Goal: Information Seeking & Learning: Learn about a topic

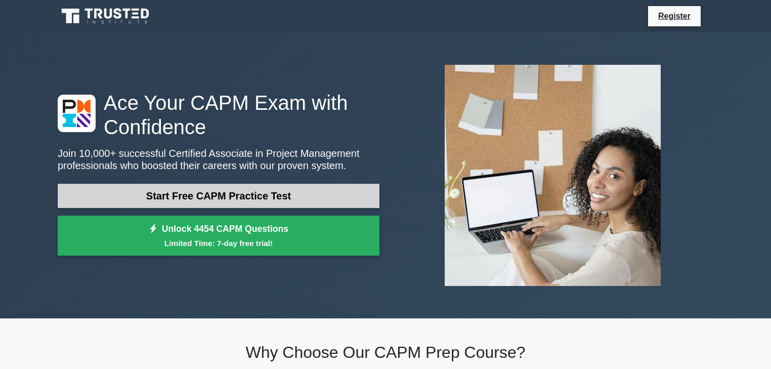
click at [253, 193] on link "Start Free CAPM Practice Test" at bounding box center [219, 196] width 322 height 24
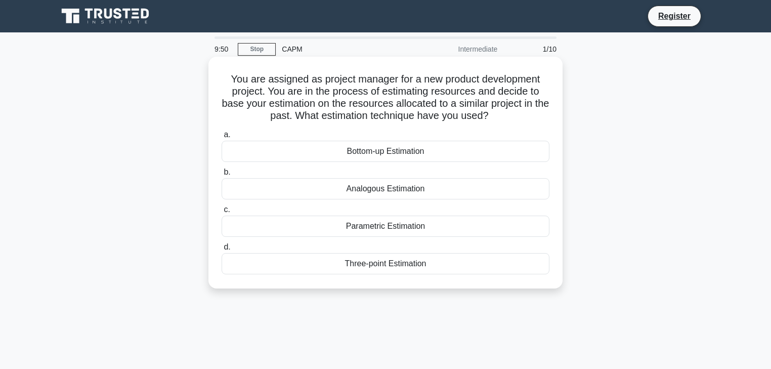
click at [378, 190] on div "Analogous Estimation" at bounding box center [386, 188] width 328 height 21
click at [222, 176] on input "b. Analogous Estimation" at bounding box center [222, 172] width 0 height 7
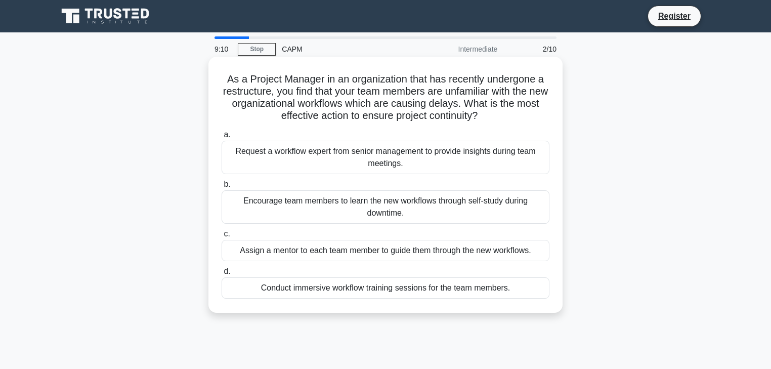
click at [361, 283] on div "Conduct immersive workflow training sessions for the team members." at bounding box center [386, 287] width 328 height 21
click at [222, 275] on input "d. Conduct immersive workflow training sessions for the team members." at bounding box center [222, 271] width 0 height 7
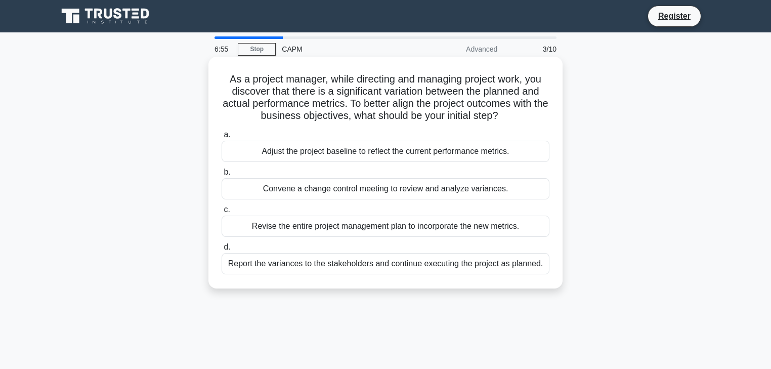
click at [259, 192] on div "Convene a change control meeting to review and analyze variances." at bounding box center [386, 188] width 328 height 21
click at [222, 176] on input "b. Convene a change control meeting to review and analyze variances." at bounding box center [222, 172] width 0 height 7
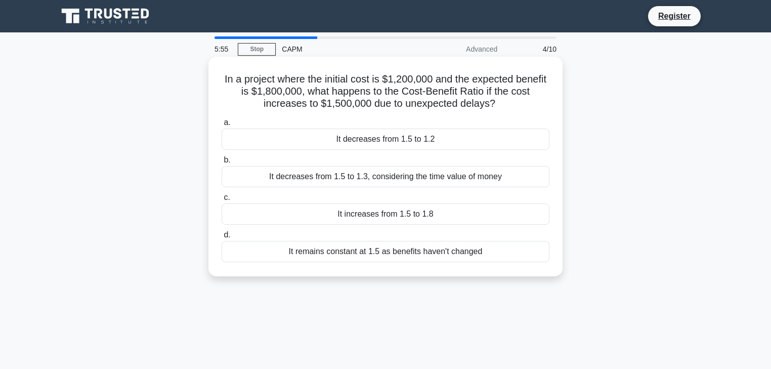
click at [333, 139] on div "It decreases from 1.5 to 1.2" at bounding box center [386, 139] width 328 height 21
click at [222, 126] on input "a. It decreases from 1.5 to 1.2" at bounding box center [222, 122] width 0 height 7
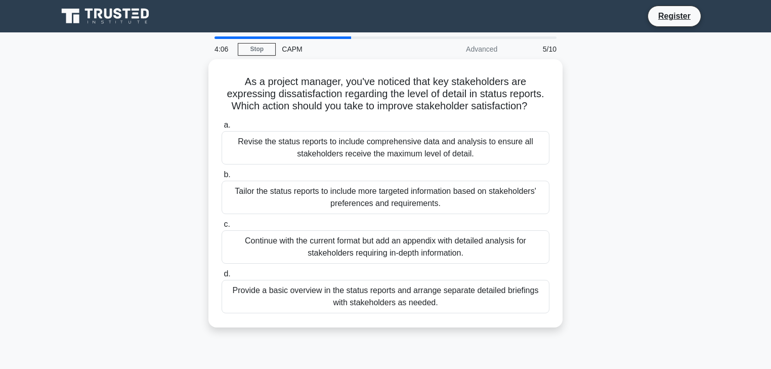
drag, startPoint x: 657, startPoint y: 195, endPoint x: 688, endPoint y: 272, distance: 82.9
click at [688, 272] on div "As a project manager, you've noticed that key stakeholders are expressing dissa…" at bounding box center [386, 199] width 668 height 280
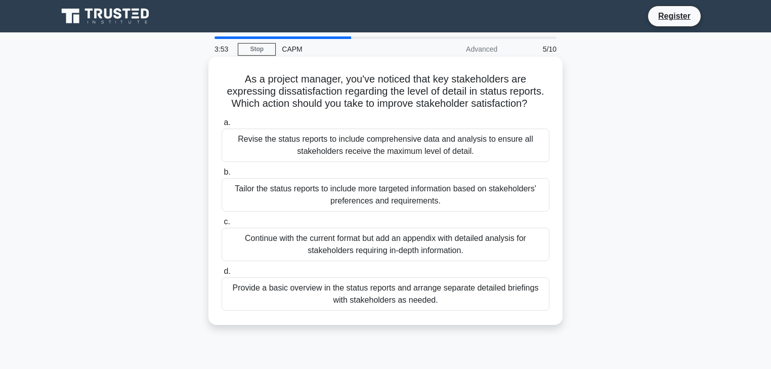
click at [469, 144] on div "Revise the status reports to include comprehensive data and analysis to ensure …" at bounding box center [386, 145] width 328 height 33
click at [222, 126] on input "a. Revise the status reports to include comprehensive data and analysis to ensu…" at bounding box center [222, 122] width 0 height 7
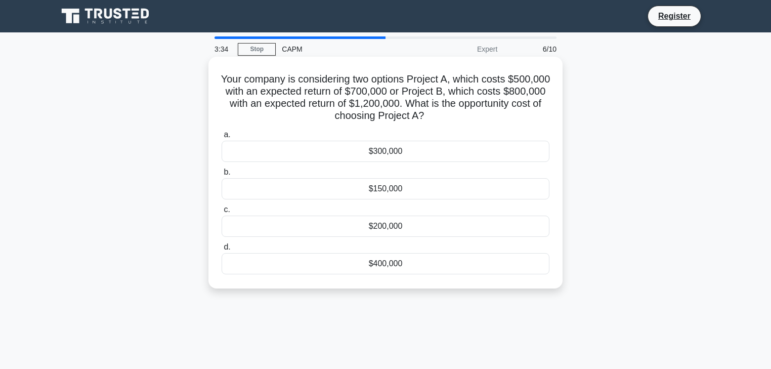
click at [510, 225] on div "$200,000" at bounding box center [386, 226] width 328 height 21
click at [222, 213] on input "c. $200,000" at bounding box center [222, 210] width 0 height 7
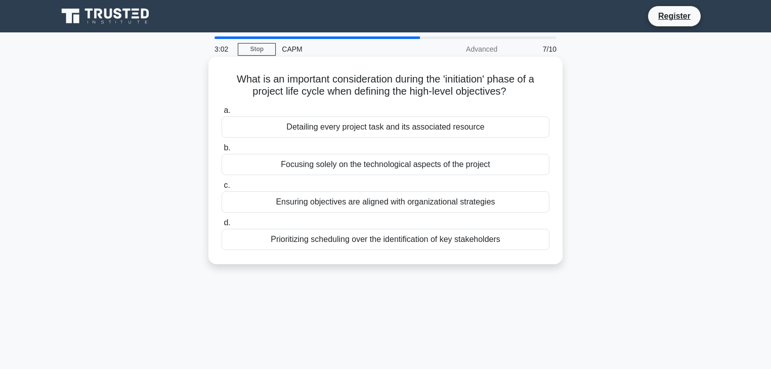
click at [514, 198] on div "Ensuring objectives are aligned with organizational strategies" at bounding box center [386, 201] width 328 height 21
click at [222, 189] on input "c. Ensuring objectives are aligned with organizational strategies" at bounding box center [222, 185] width 0 height 7
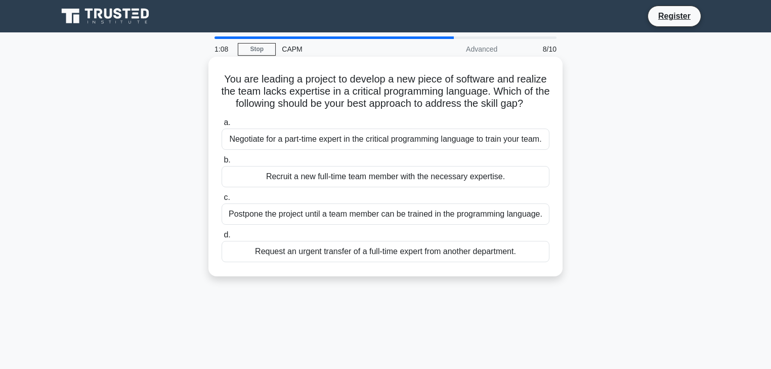
click at [498, 260] on div "Request an urgent transfer of a full-time expert from another department." at bounding box center [386, 251] width 328 height 21
click at [222, 238] on input "d. Request an urgent transfer of a full-time expert from another department." at bounding box center [222, 235] width 0 height 7
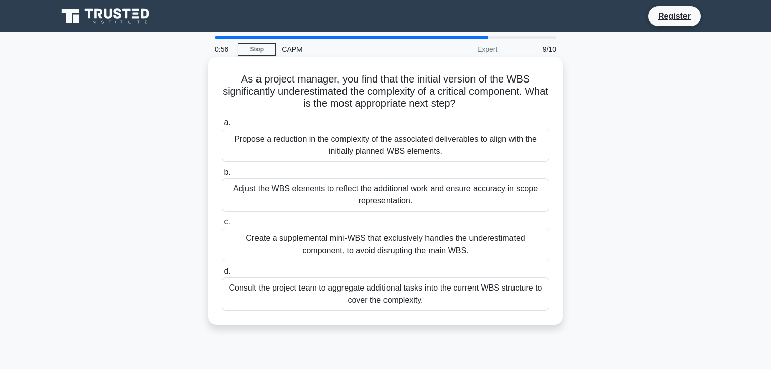
click at [408, 198] on div "Adjust the WBS elements to reflect the additional work and ensure accuracy in s…" at bounding box center [386, 194] width 328 height 33
click at [222, 176] on input "b. Adjust the WBS elements to reflect the additional work and ensure accuracy i…" at bounding box center [222, 172] width 0 height 7
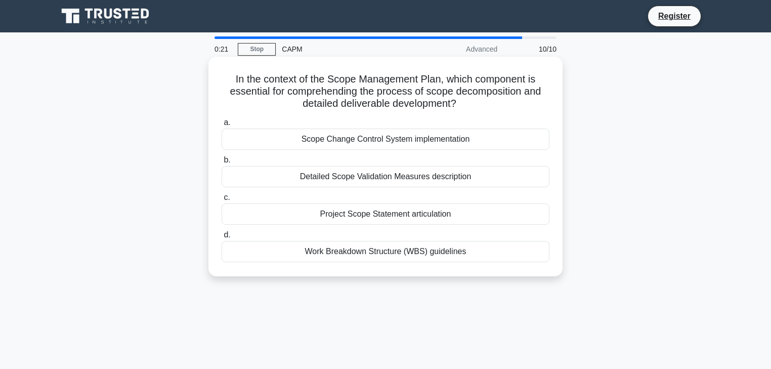
click at [456, 178] on div "Detailed Scope Validation Measures description" at bounding box center [386, 176] width 328 height 21
click at [222, 163] on input "b. Detailed Scope Validation Measures description" at bounding box center [222, 160] width 0 height 7
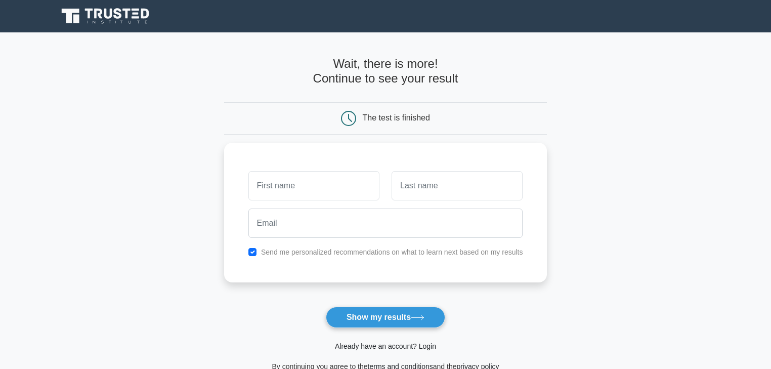
click at [403, 350] on link "Already have an account? Login" at bounding box center [385, 346] width 101 height 8
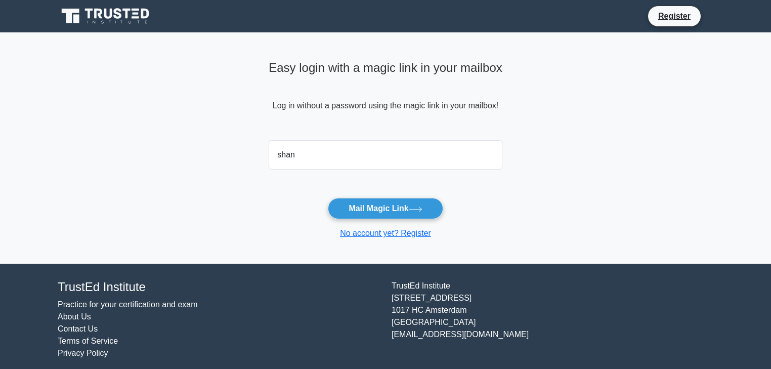
click at [348, 173] on form "shan Mail Magic Link No account yet? Register" at bounding box center [386, 187] width 234 height 103
click at [346, 158] on input "shan" at bounding box center [386, 154] width 234 height 29
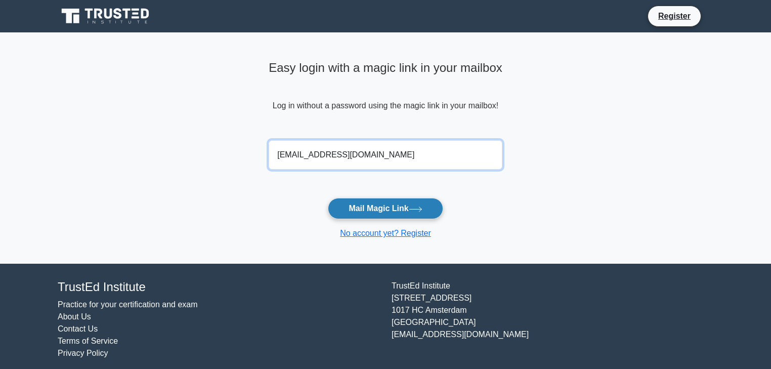
type input "shaneeallura@gmail.com"
click at [348, 211] on button "Mail Magic Link" at bounding box center [385, 208] width 115 height 21
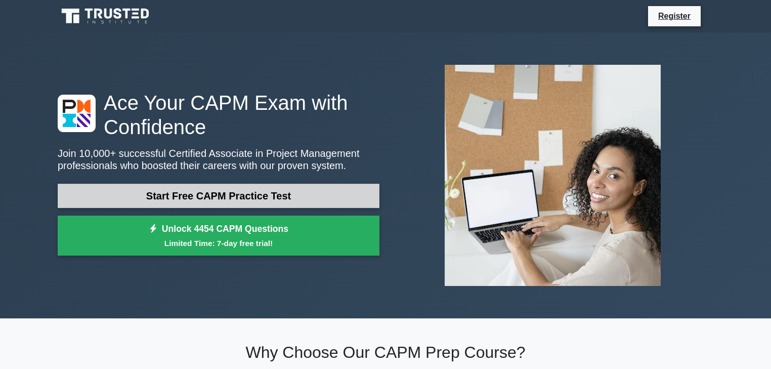
click at [278, 188] on link "Start Free CAPM Practice Test" at bounding box center [219, 196] width 322 height 24
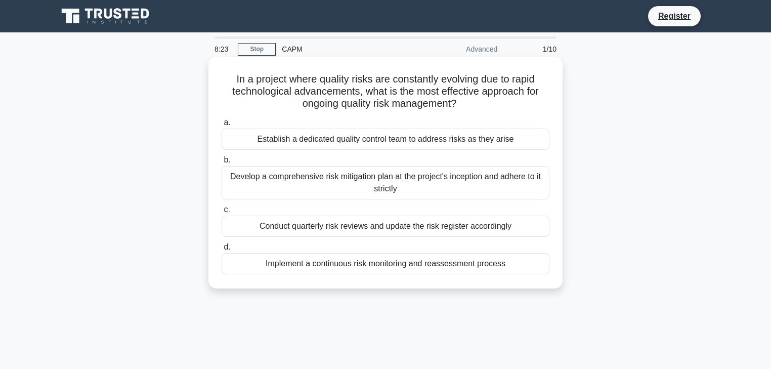
click at [419, 266] on div "Implement a continuous risk monitoring and reassessment process" at bounding box center [386, 263] width 328 height 21
click at [222, 251] on input "d. Implement a continuous risk monitoring and reassessment process" at bounding box center [222, 247] width 0 height 7
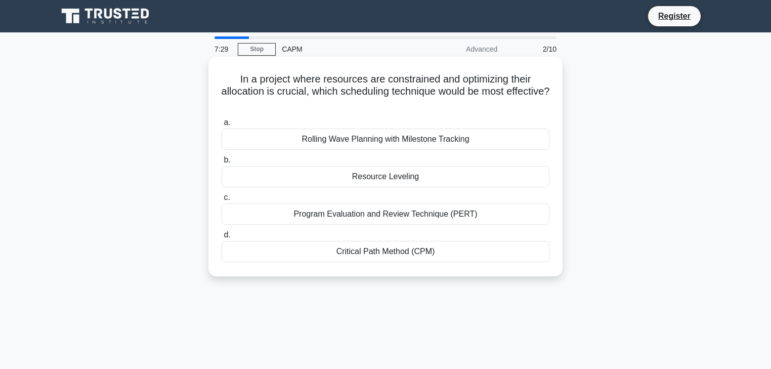
click at [443, 182] on div "Resource Leveling" at bounding box center [386, 176] width 328 height 21
click at [222, 163] on input "b. Resource Leveling" at bounding box center [222, 160] width 0 height 7
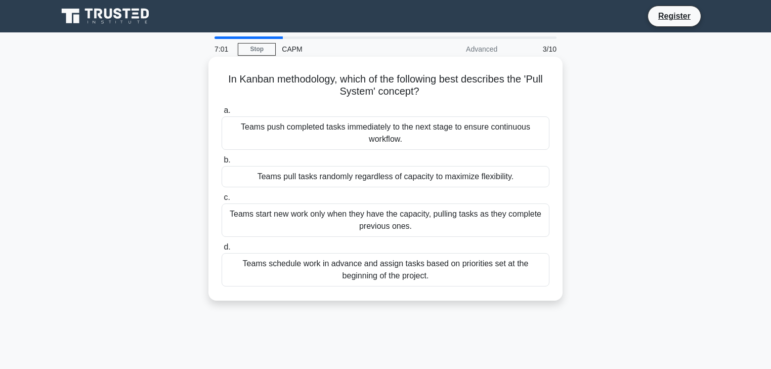
click at [450, 223] on div "Teams start new work only when they have the capacity, pulling tasks as they co…" at bounding box center [386, 219] width 328 height 33
click at [222, 201] on input "c. Teams start new work only when they have the capacity, pulling tasks as they…" at bounding box center [222, 197] width 0 height 7
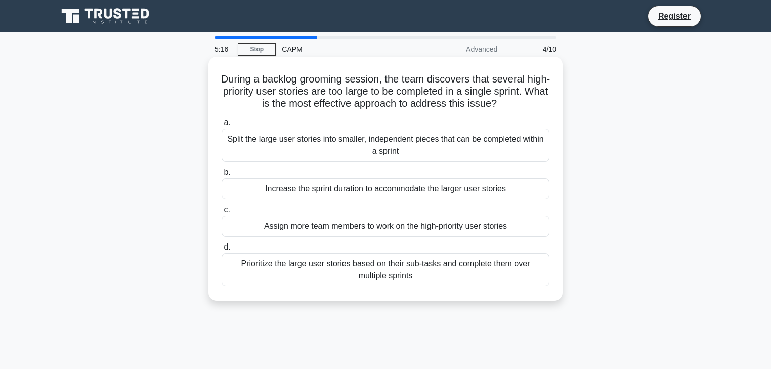
click at [429, 156] on div "Split the large user stories into smaller, independent pieces that can be compl…" at bounding box center [386, 145] width 328 height 33
click at [222, 126] on input "a. Split the large user stories into smaller, independent pieces that can be co…" at bounding box center [222, 122] width 0 height 7
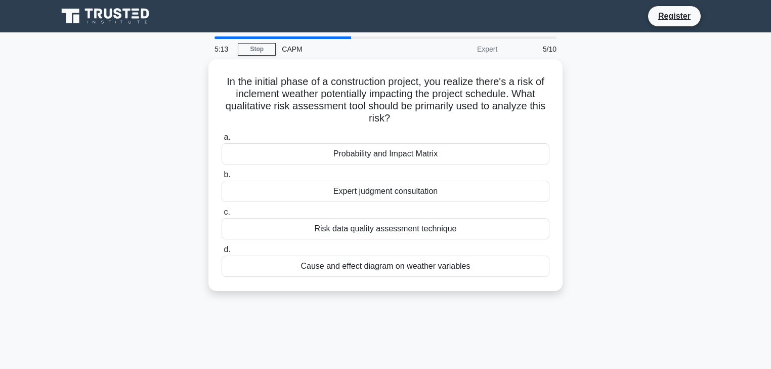
drag, startPoint x: 429, startPoint y: 156, endPoint x: 589, endPoint y: 149, distance: 160.1
click at [589, 149] on div "In the initial phase of a construction project, you realize there's a risk of i…" at bounding box center [386, 181] width 668 height 244
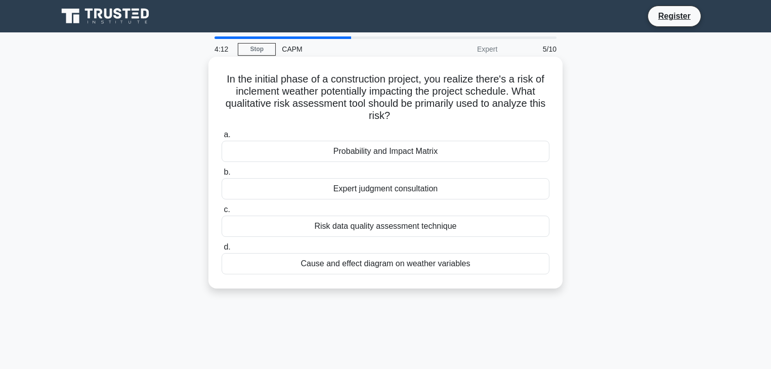
click at [464, 150] on div "Probability and Impact Matrix" at bounding box center [386, 151] width 328 height 21
click at [222, 138] on input "a. Probability and Impact Matrix" at bounding box center [222, 135] width 0 height 7
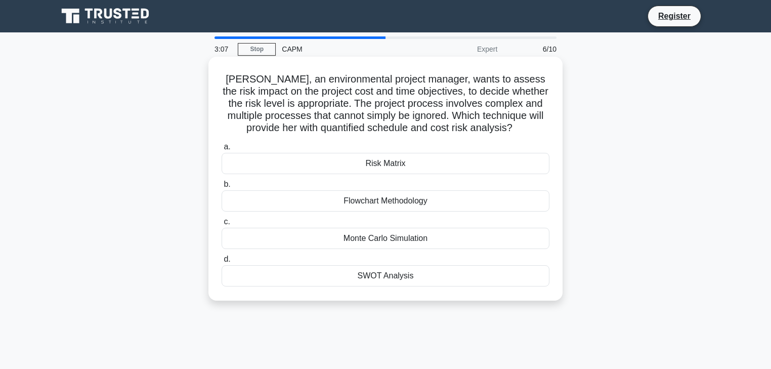
click at [402, 166] on div "Risk Matrix" at bounding box center [386, 163] width 328 height 21
click at [222, 150] on input "a. Risk Matrix" at bounding box center [222, 147] width 0 height 7
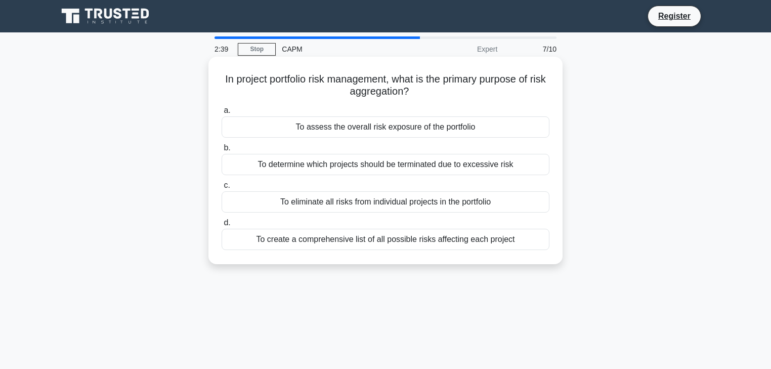
click at [431, 135] on div "To assess the overall risk exposure of the portfolio" at bounding box center [386, 126] width 328 height 21
click at [222, 114] on input "a. To assess the overall risk exposure of the portfolio" at bounding box center [222, 110] width 0 height 7
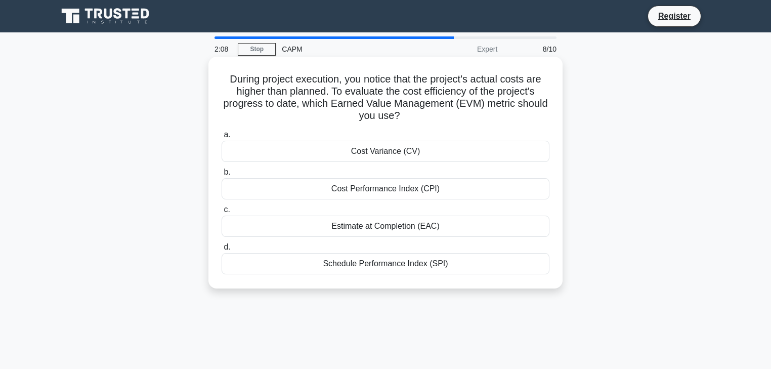
click at [464, 191] on div "Cost Performance Index (CPI)" at bounding box center [386, 188] width 328 height 21
click at [222, 176] on input "b. Cost Performance Index (CPI)" at bounding box center [222, 172] width 0 height 7
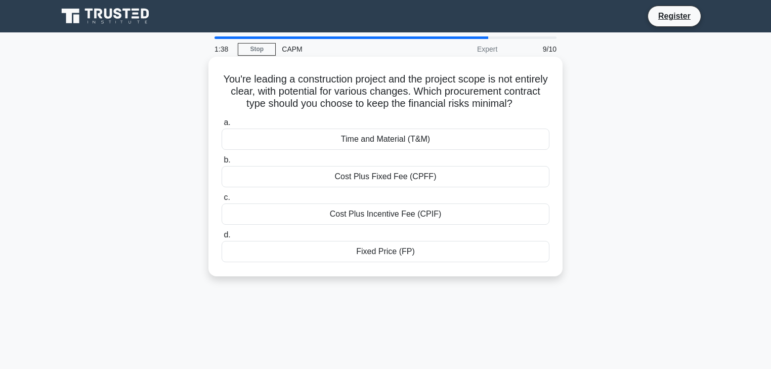
click at [482, 142] on div "Time and Material (T&M)" at bounding box center [386, 139] width 328 height 21
click at [222, 126] on input "a. Time and Material (T&M)" at bounding box center [222, 122] width 0 height 7
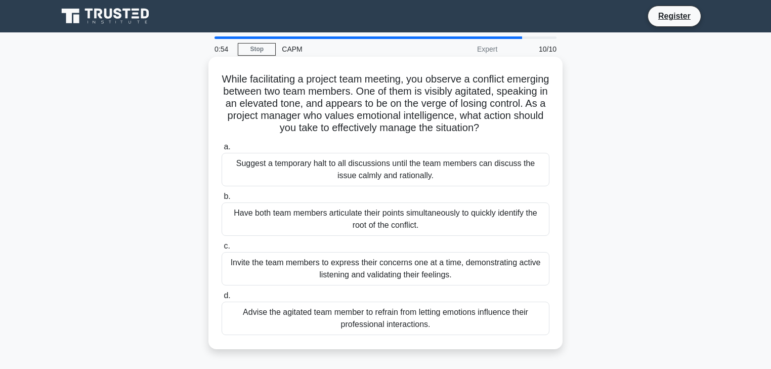
click at [437, 277] on div "Invite the team members to express their concerns one at a time, demonstrating …" at bounding box center [386, 268] width 328 height 33
click at [222, 250] on input "c. Invite the team members to express their concerns one at a time, demonstrati…" at bounding box center [222, 246] width 0 height 7
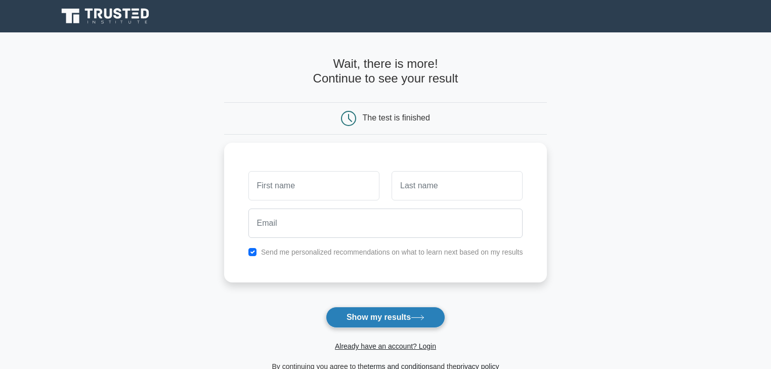
click at [399, 310] on button "Show my results" at bounding box center [385, 317] width 119 height 21
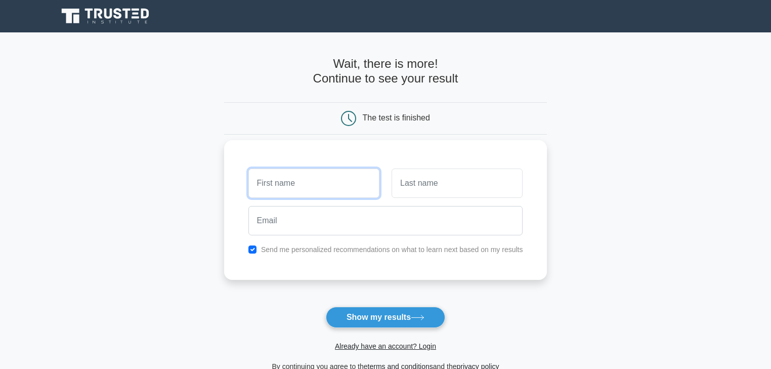
click at [348, 190] on input "text" at bounding box center [314, 183] width 131 height 29
click at [323, 184] on input "text" at bounding box center [314, 183] width 131 height 29
type input "[PERSON_NAME]"
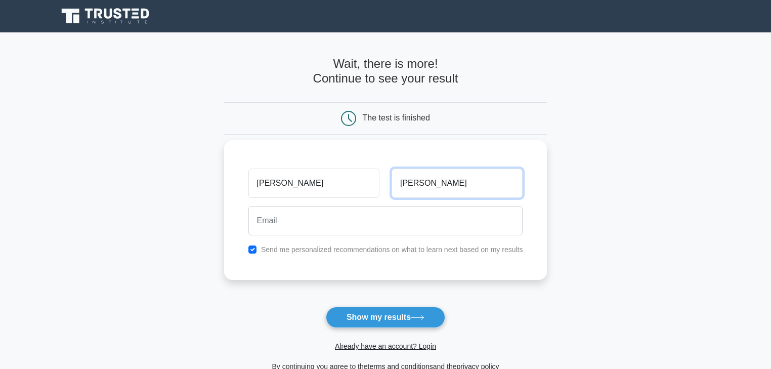
type input "[PERSON_NAME]"
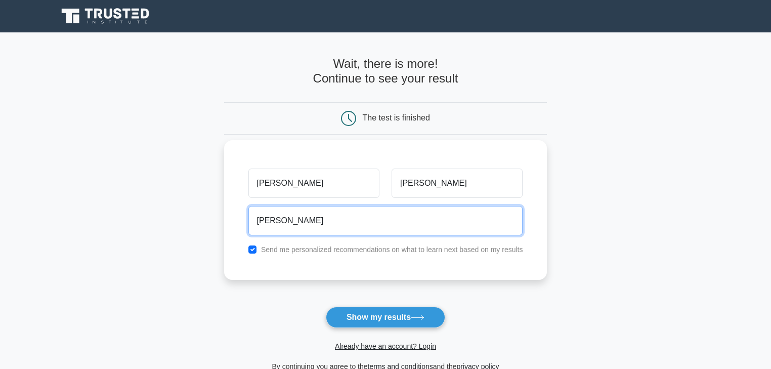
type input "[EMAIL_ADDRESS][DOMAIN_NAME]"
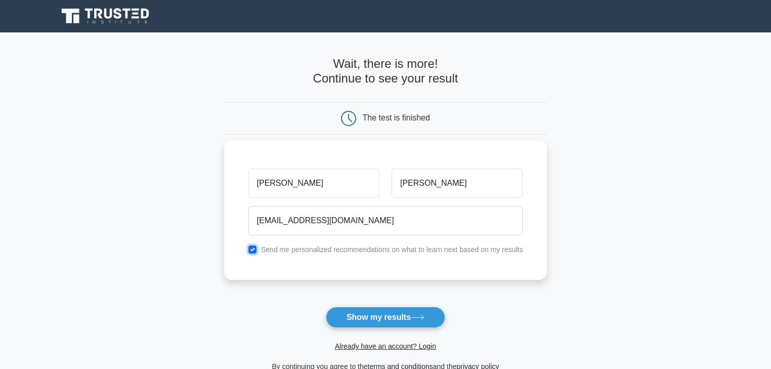
click at [253, 247] on input "checkbox" at bounding box center [253, 249] width 8 height 8
checkbox input "false"
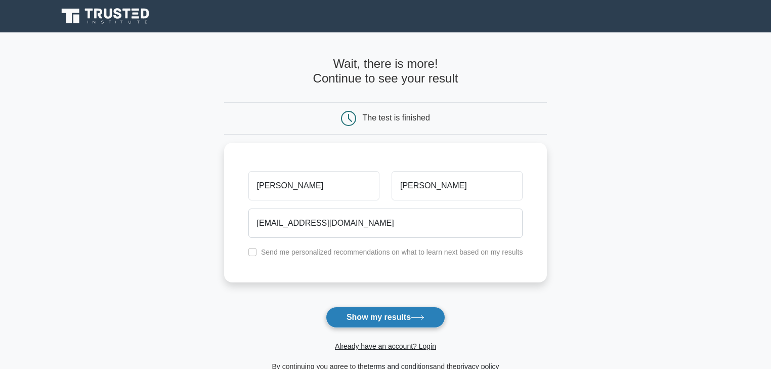
click at [386, 319] on button "Show my results" at bounding box center [385, 317] width 119 height 21
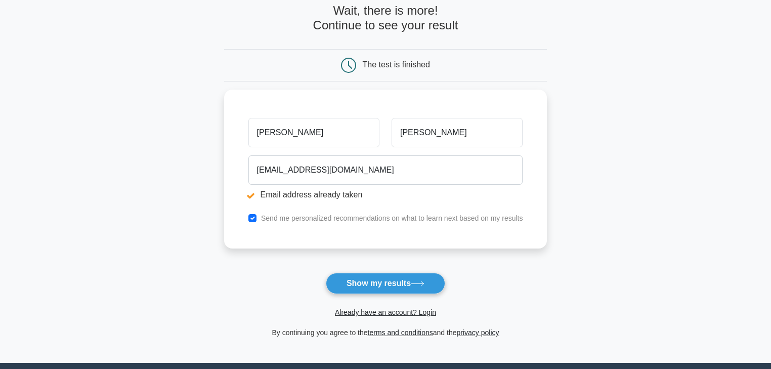
scroll to position [121, 0]
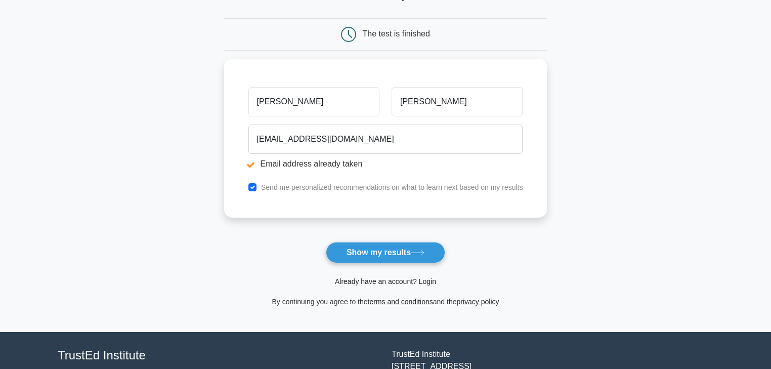
click at [417, 279] on link "Already have an account? Login" at bounding box center [385, 281] width 101 height 8
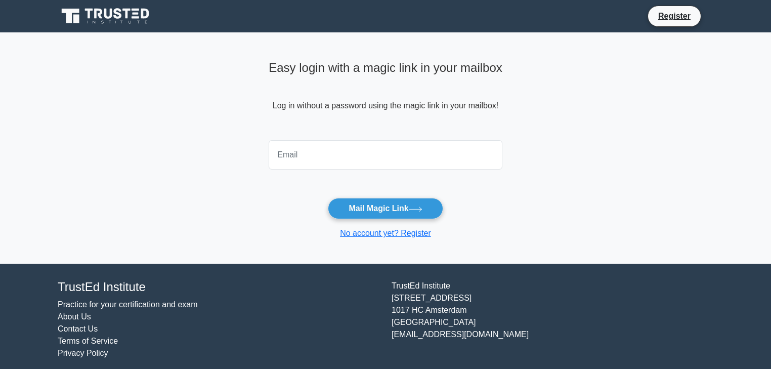
click at [383, 151] on input "email" at bounding box center [386, 154] width 234 height 29
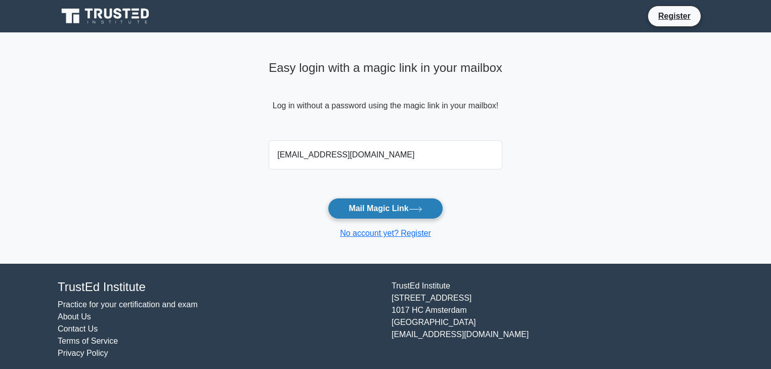
type input "shaneeallura@gmail.com"
click at [397, 219] on button "Mail Magic Link" at bounding box center [385, 208] width 115 height 21
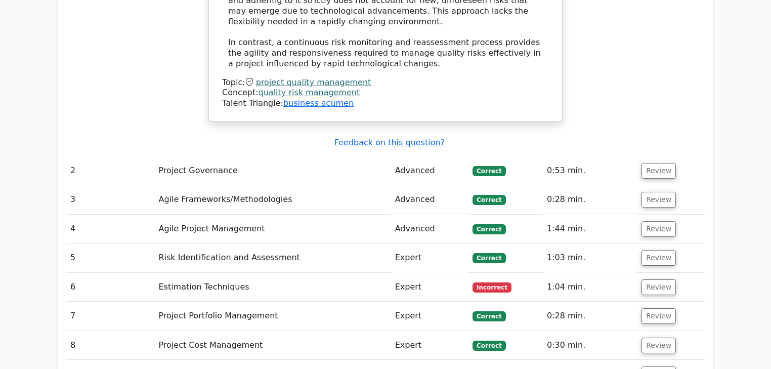
scroll to position [1498, 0]
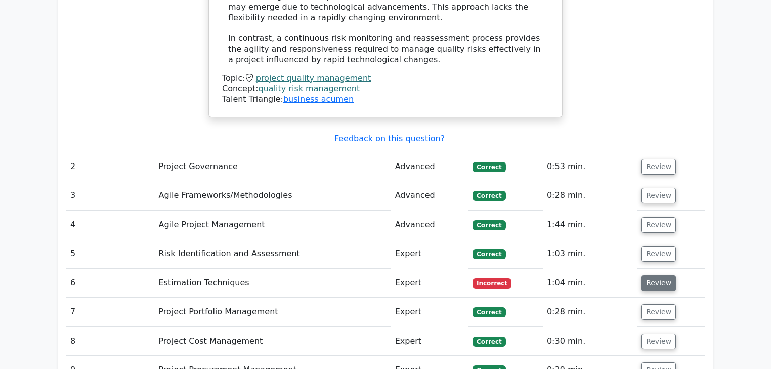
click at [647, 275] on button "Review" at bounding box center [659, 283] width 34 height 16
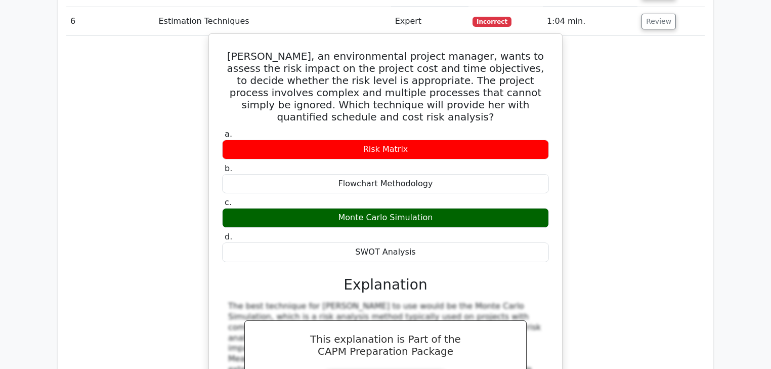
scroll to position [1741, 0]
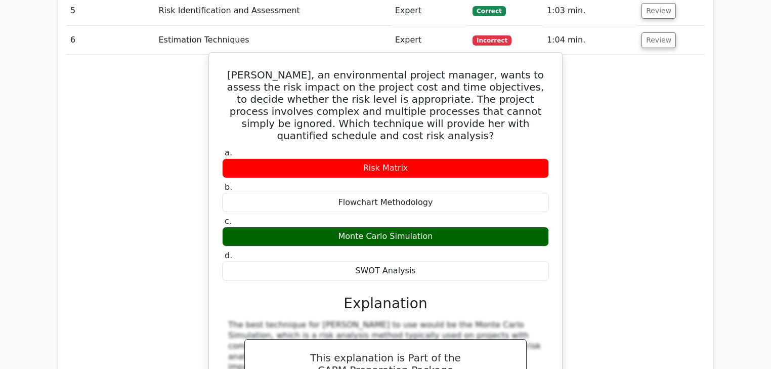
click at [401, 227] on div "Monte Carlo Simulation" at bounding box center [385, 237] width 327 height 20
copy div "Monte Carlo Simulation"
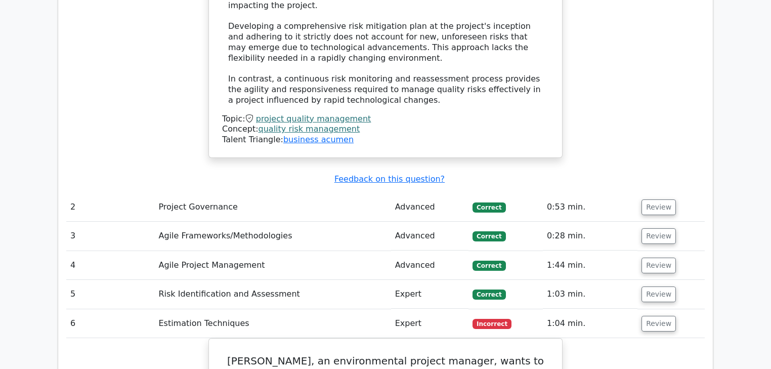
scroll to position [1377, 0]
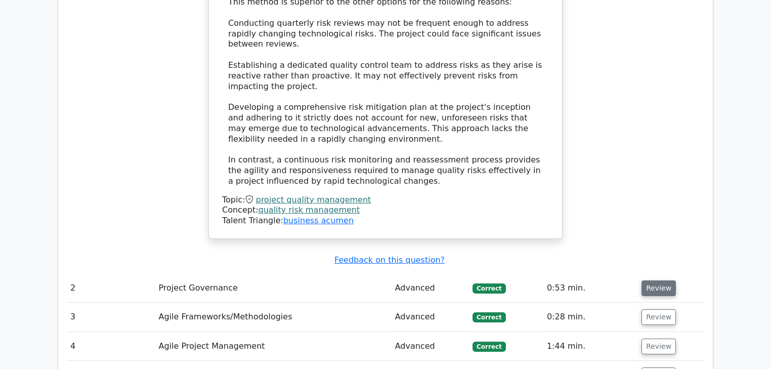
click at [661, 280] on button "Review" at bounding box center [659, 288] width 34 height 16
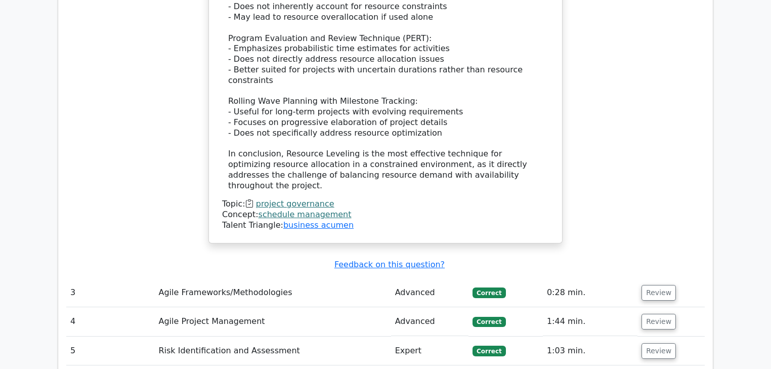
scroll to position [2065, 0]
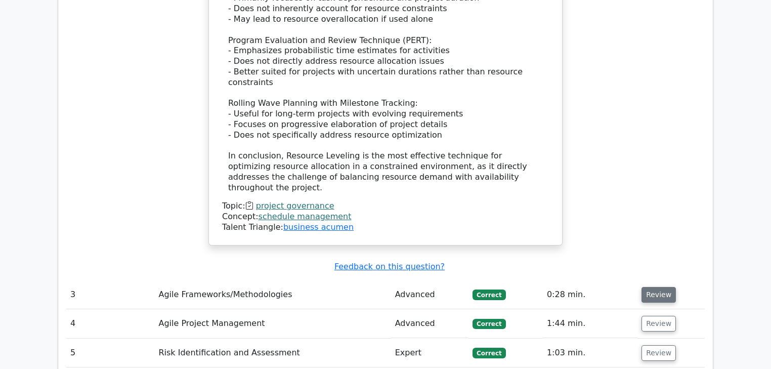
click at [662, 287] on button "Review" at bounding box center [659, 295] width 34 height 16
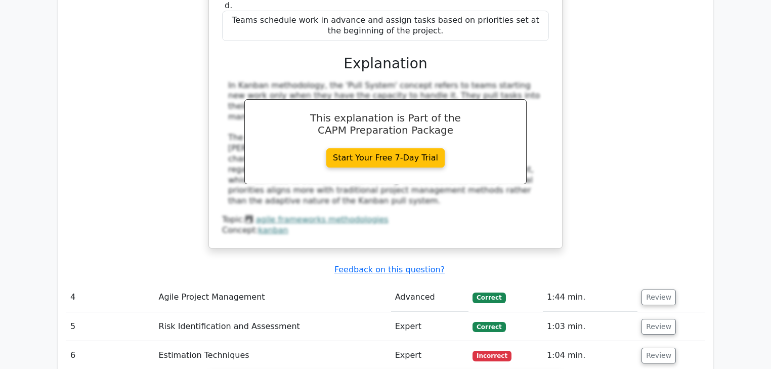
scroll to position [2551, 0]
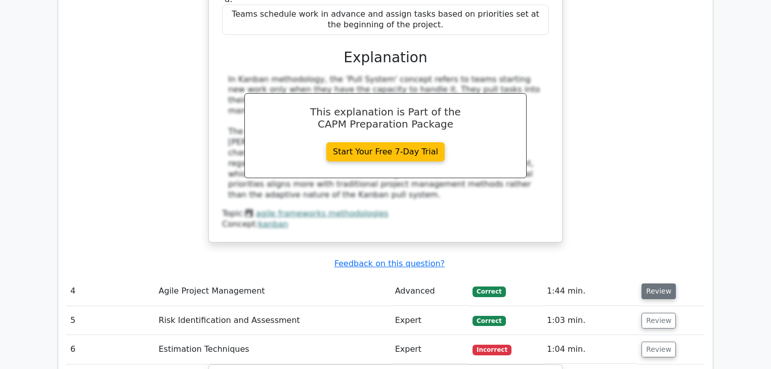
click at [662, 283] on button "Review" at bounding box center [659, 291] width 34 height 16
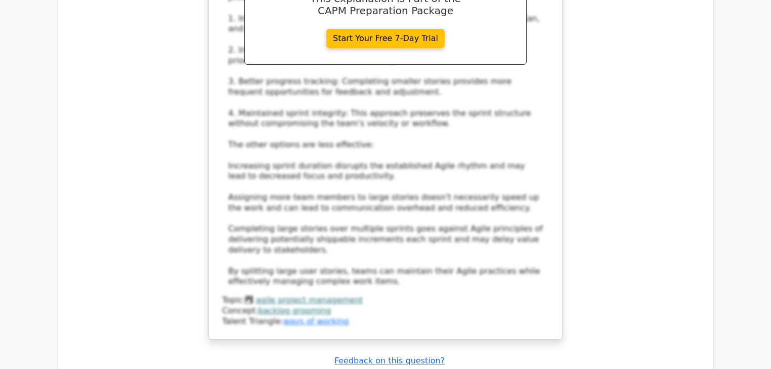
scroll to position [3239, 0]
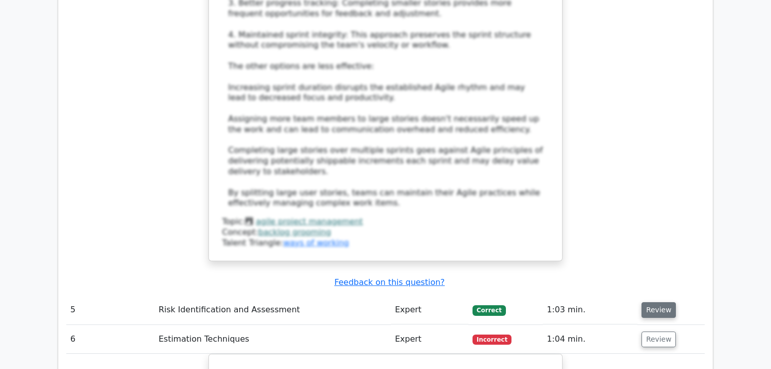
click at [654, 302] on button "Review" at bounding box center [659, 310] width 34 height 16
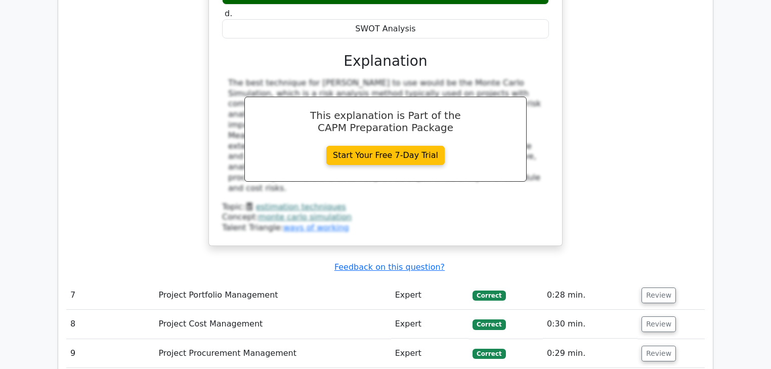
scroll to position [4252, 0]
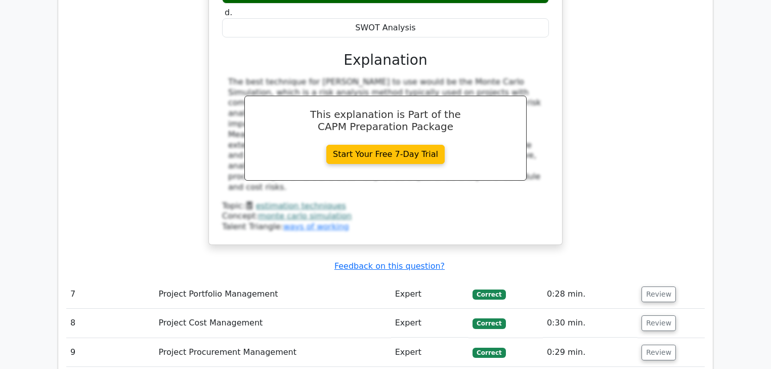
click at [659, 280] on td "Review" at bounding box center [671, 294] width 67 height 29
click at [660, 286] on button "Review" at bounding box center [659, 294] width 34 height 16
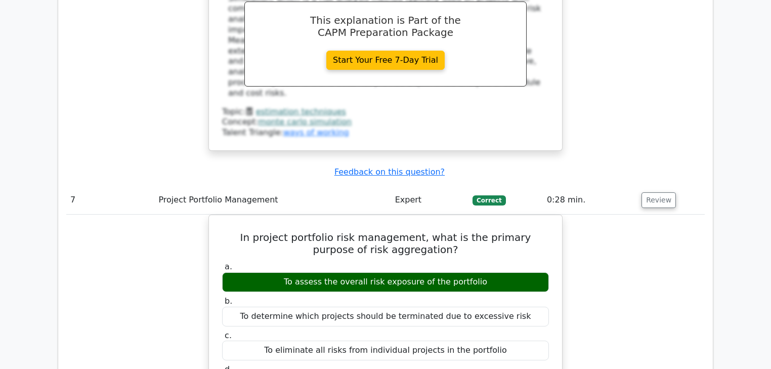
scroll to position [4292, 0]
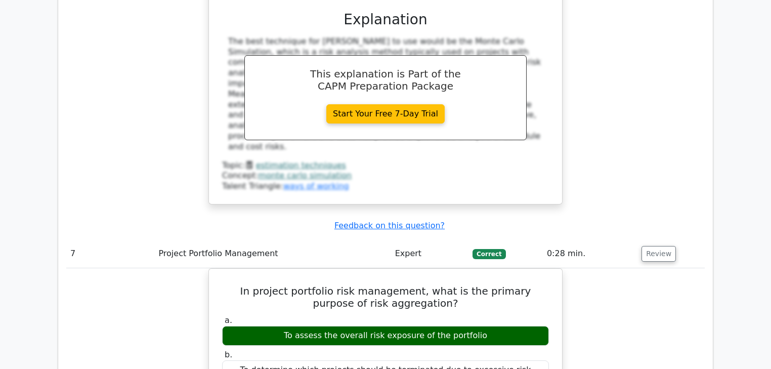
drag, startPoint x: 172, startPoint y: 183, endPoint x: 124, endPoint y: 243, distance: 77.4
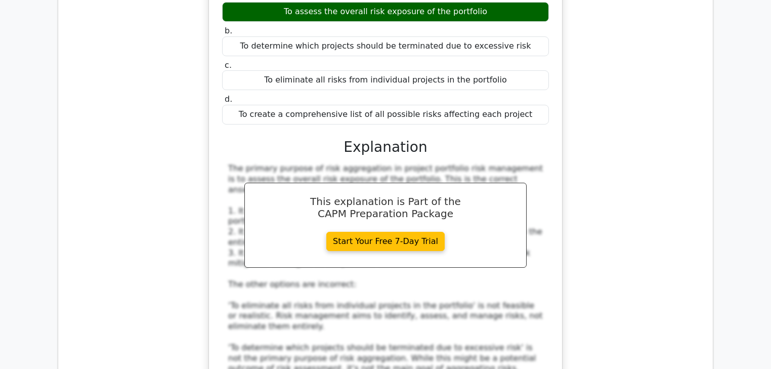
scroll to position [4778, 0]
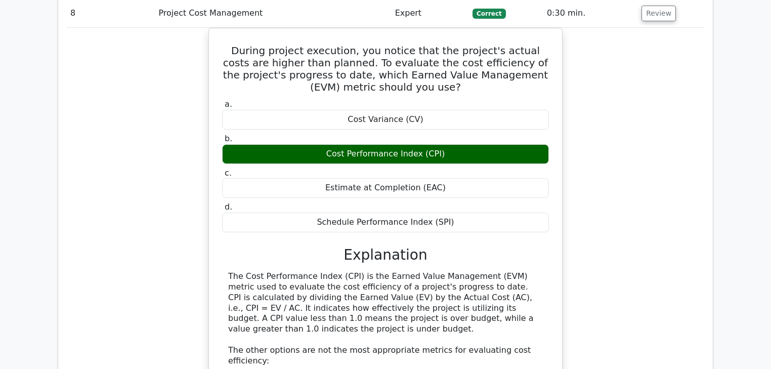
scroll to position [5224, 0]
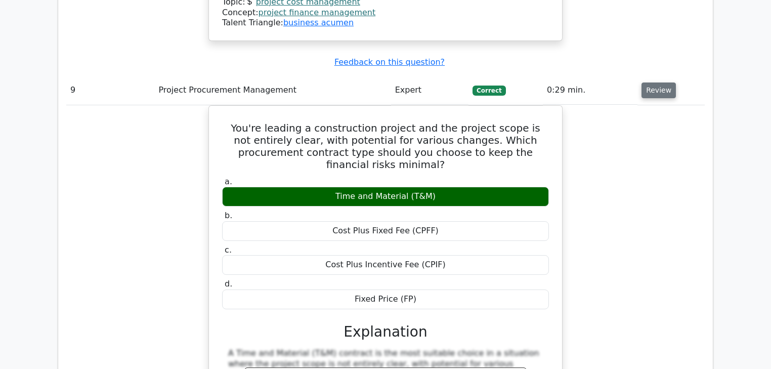
scroll to position [5750, 0]
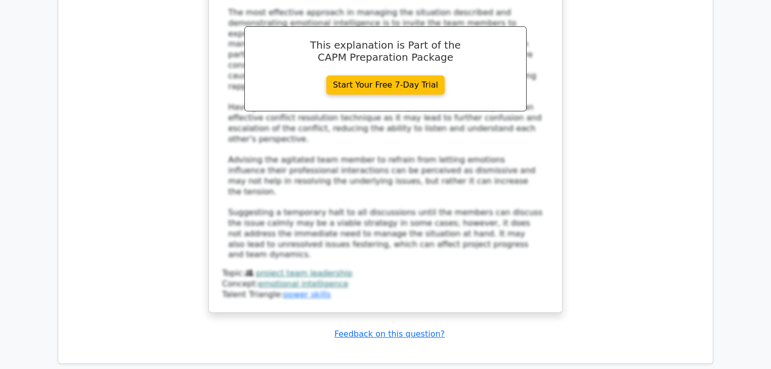
scroll to position [6711, 0]
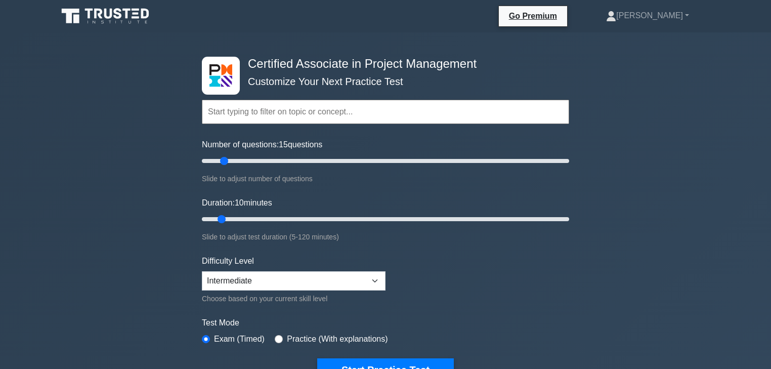
drag, startPoint x: 216, startPoint y: 157, endPoint x: 223, endPoint y: 162, distance: 8.4
type input "15"
click at [223, 162] on input "Number of questions: 15 questions" at bounding box center [385, 161] width 367 height 12
click at [368, 277] on select "Beginner Intermediate Expert" at bounding box center [294, 280] width 184 height 19
select select "expert"
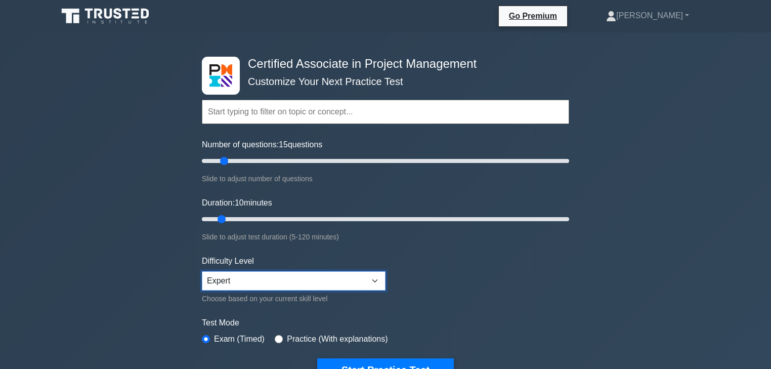
click at [202, 271] on select "Beginner Intermediate Expert" at bounding box center [294, 280] width 184 height 19
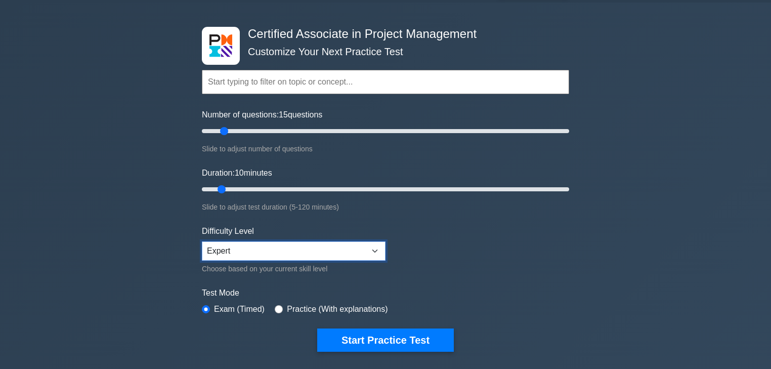
scroll to position [81, 0]
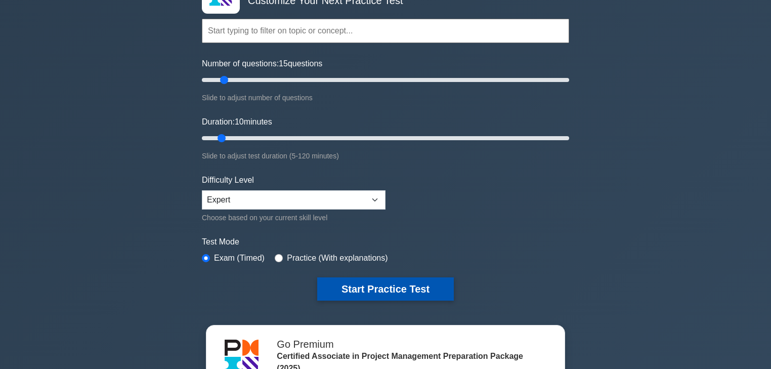
click at [366, 280] on button "Start Practice Test" at bounding box center [385, 288] width 137 height 23
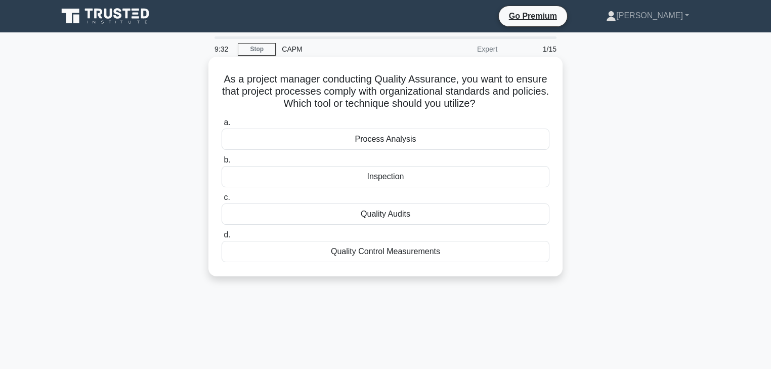
click at [441, 210] on div "Quality Audits" at bounding box center [386, 213] width 328 height 21
click at [222, 201] on input "c. Quality Audits" at bounding box center [222, 197] width 0 height 7
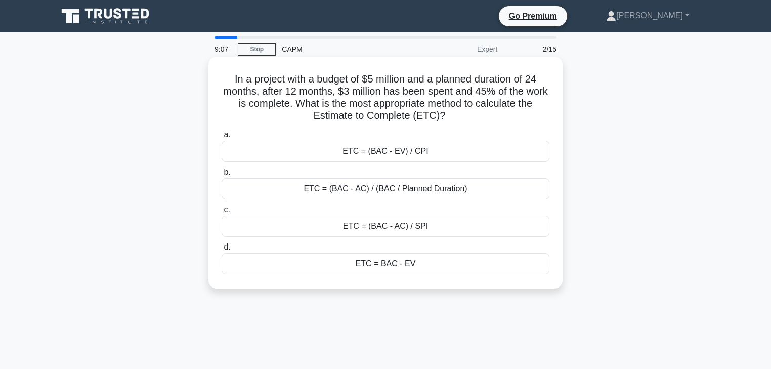
click at [437, 264] on div "ETC = BAC - EV" at bounding box center [386, 263] width 328 height 21
click at [222, 251] on input "d. ETC = BAC - EV" at bounding box center [222, 247] width 0 height 7
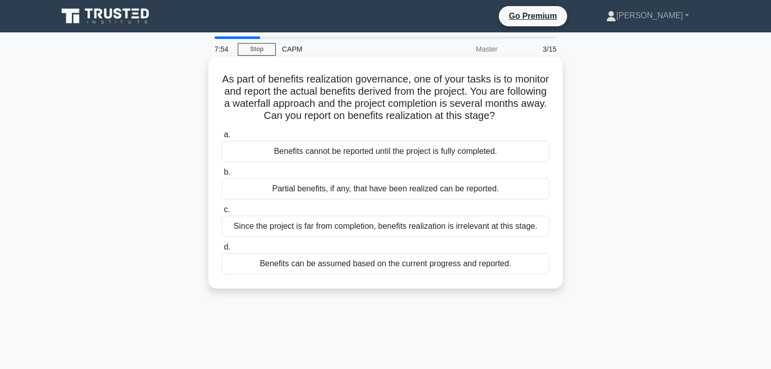
click at [435, 266] on div "Benefits can be assumed based on the current progress and reported." at bounding box center [386, 263] width 328 height 21
click at [222, 251] on input "d. Benefits can be assumed based on the current progress and reported." at bounding box center [222, 247] width 0 height 7
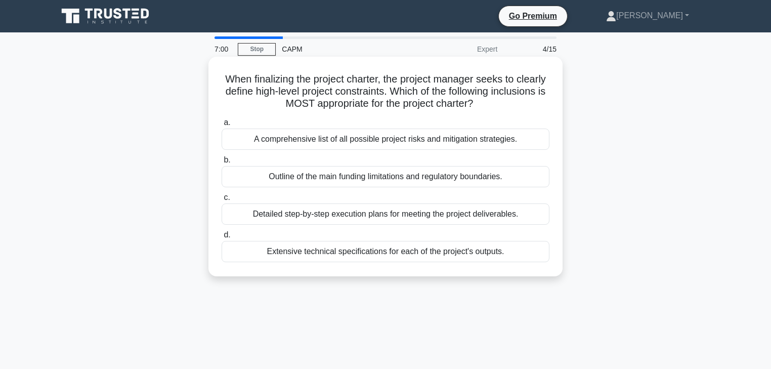
click at [480, 140] on div "A comprehensive list of all possible project risks and mitigation strategies." at bounding box center [386, 139] width 328 height 21
click at [222, 126] on input "a. A comprehensive list of all possible project risks and mitigation strategies." at bounding box center [222, 122] width 0 height 7
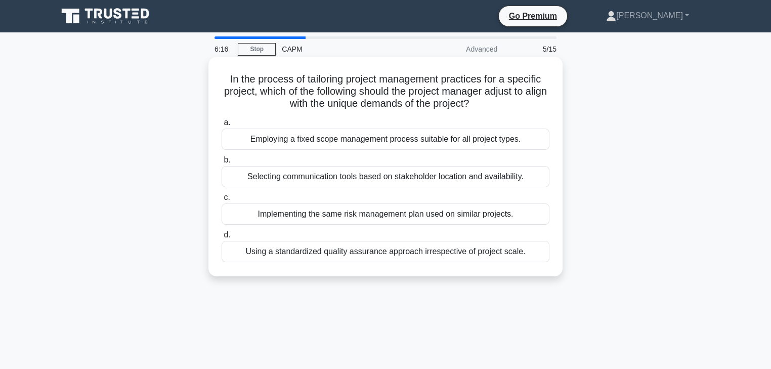
click at [365, 215] on div "Implementing the same risk management plan used on similar projects." at bounding box center [386, 213] width 328 height 21
click at [222, 201] on input "c. Implementing the same risk management plan used on similar projects." at bounding box center [222, 197] width 0 height 7
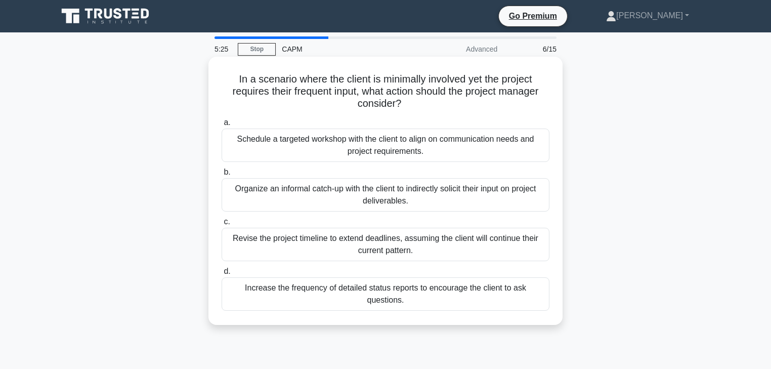
click at [375, 155] on div "Schedule a targeted workshop with the client to align on communication needs an…" at bounding box center [386, 145] width 328 height 33
click at [222, 126] on input "a. Schedule a targeted workshop with the client to align on communication needs…" at bounding box center [222, 122] width 0 height 7
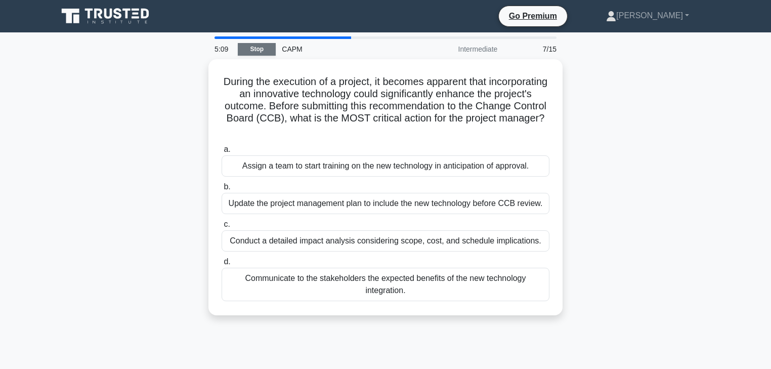
click at [263, 48] on link "Stop" at bounding box center [257, 49] width 38 height 13
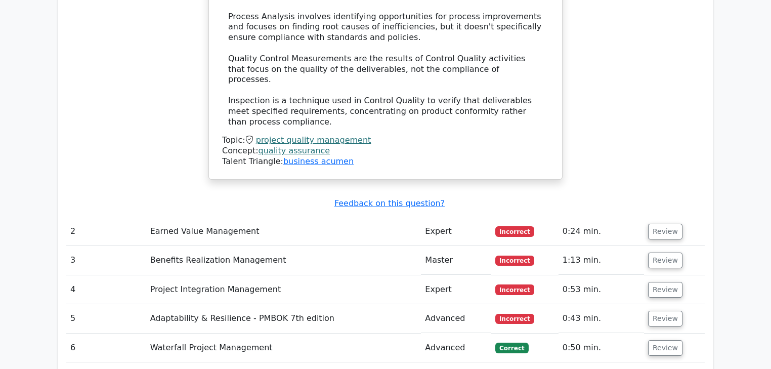
scroll to position [1215, 0]
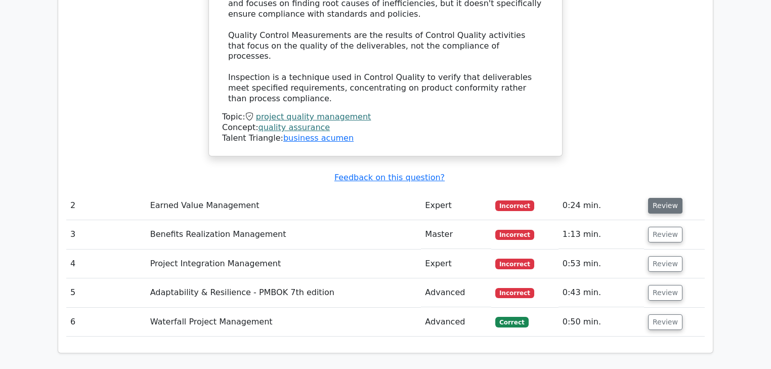
click at [658, 198] on button "Review" at bounding box center [665, 206] width 34 height 16
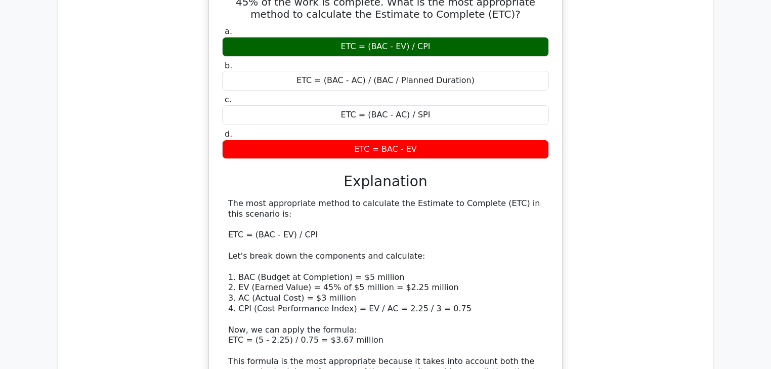
scroll to position [1498, 0]
